Goal: Task Accomplishment & Management: Manage account settings

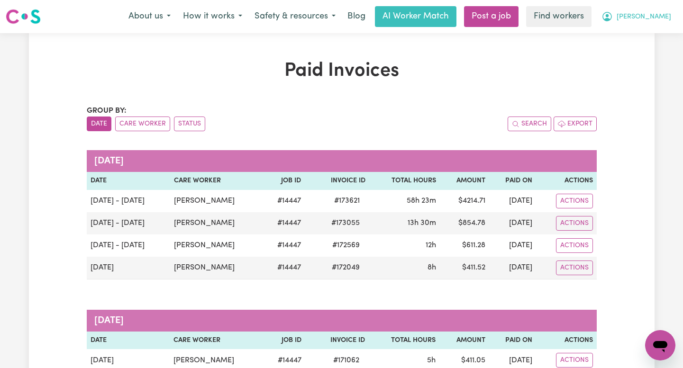
click at [658, 12] on span "[PERSON_NAME]" at bounding box center [643, 17] width 54 height 10
click at [644, 51] on link "Logout" at bounding box center [639, 54] width 75 height 18
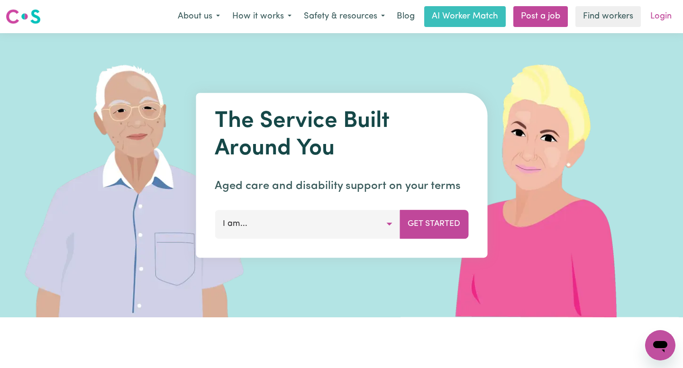
click at [665, 10] on link "Login" at bounding box center [660, 16] width 33 height 21
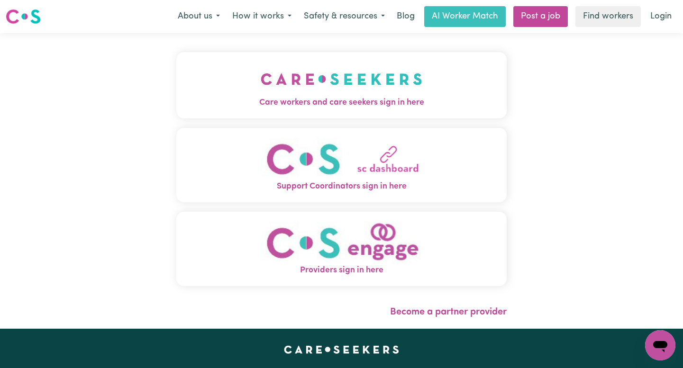
click at [419, 66] on button "Care workers and care seekers sign in here" at bounding box center [341, 85] width 330 height 66
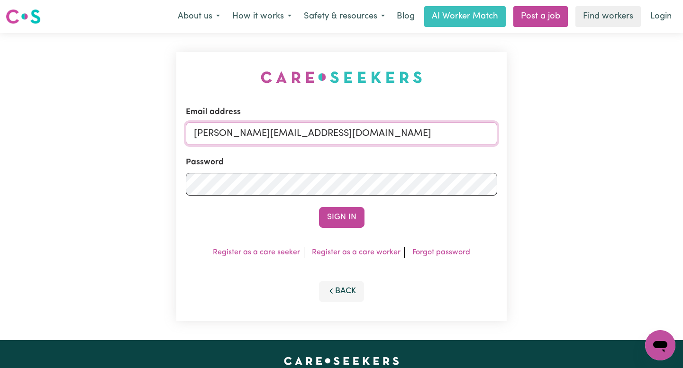
click at [431, 135] on input "annie@careseekers.com.au" at bounding box center [341, 133] width 311 height 23
click at [427, 135] on input "annie@careseekers.com.au" at bounding box center [341, 133] width 311 height 23
drag, startPoint x: 388, startPoint y: 136, endPoint x: 242, endPoint y: 132, distance: 146.4
click at [241, 132] on input "superuser~AbdulSH@careseekers.com.au" at bounding box center [341, 133] width 311 height 23
type input "superuser~MilkaKranjecVC@careseekers.com.au"
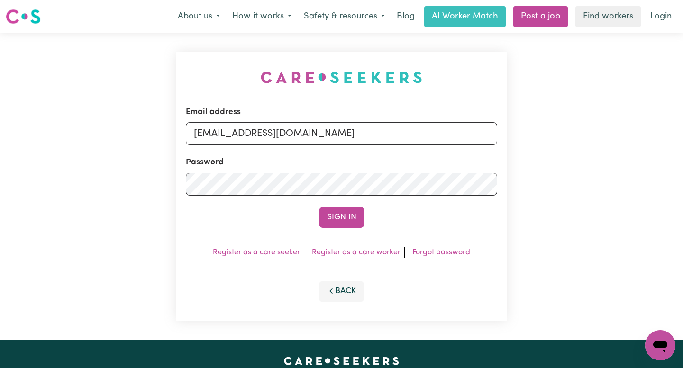
click at [319, 207] on button "Sign In" at bounding box center [341, 217] width 45 height 21
